Goal: Task Accomplishment & Management: Manage account settings

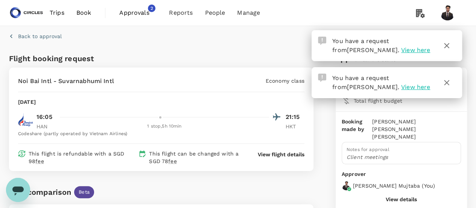
click at [449, 48] on icon "button" at bounding box center [447, 45] width 9 height 9
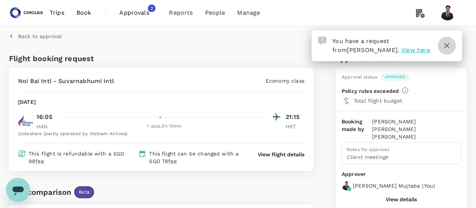
click at [451, 44] on icon "button" at bounding box center [447, 45] width 9 height 9
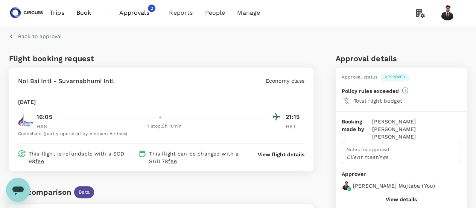
click at [141, 18] on span "Approvals 2" at bounding box center [138, 13] width 38 height 12
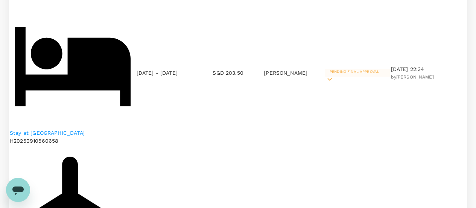
scroll to position [114, 0]
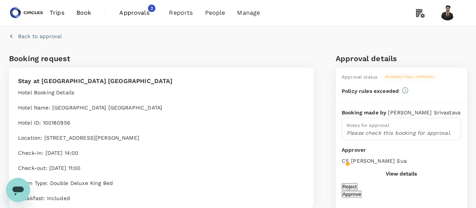
click at [135, 17] on span "Approvals" at bounding box center [138, 12] width 38 height 9
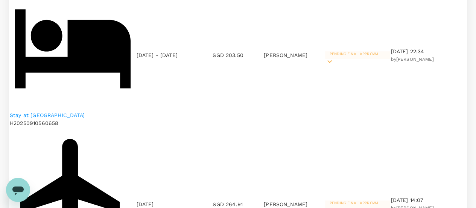
scroll to position [109, 0]
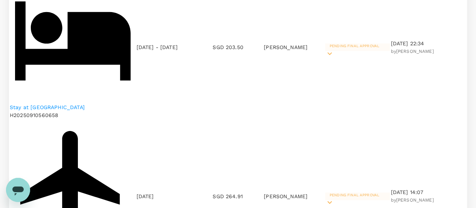
click at [334, 197] on icon at bounding box center [329, 201] width 9 height 9
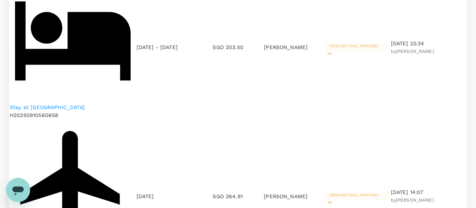
drag, startPoint x: 476, startPoint y: 39, endPoint x: 479, endPoint y: 55, distance: 16.9
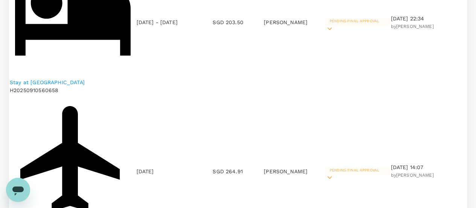
scroll to position [137, 0]
